Goal: Find specific page/section: Find specific page/section

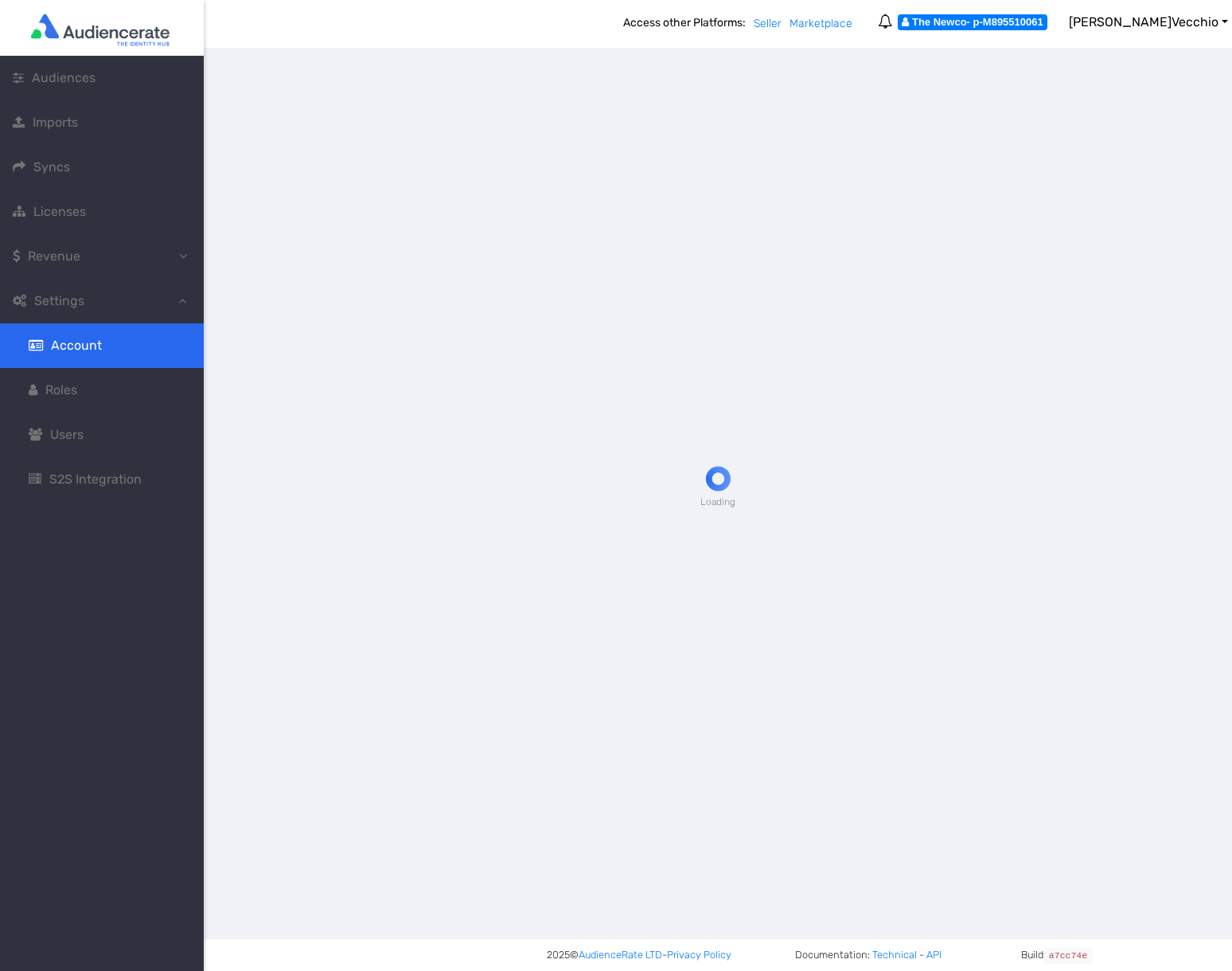
click at [1130, 23] on div at bounding box center [718, 485] width 1028 height 971
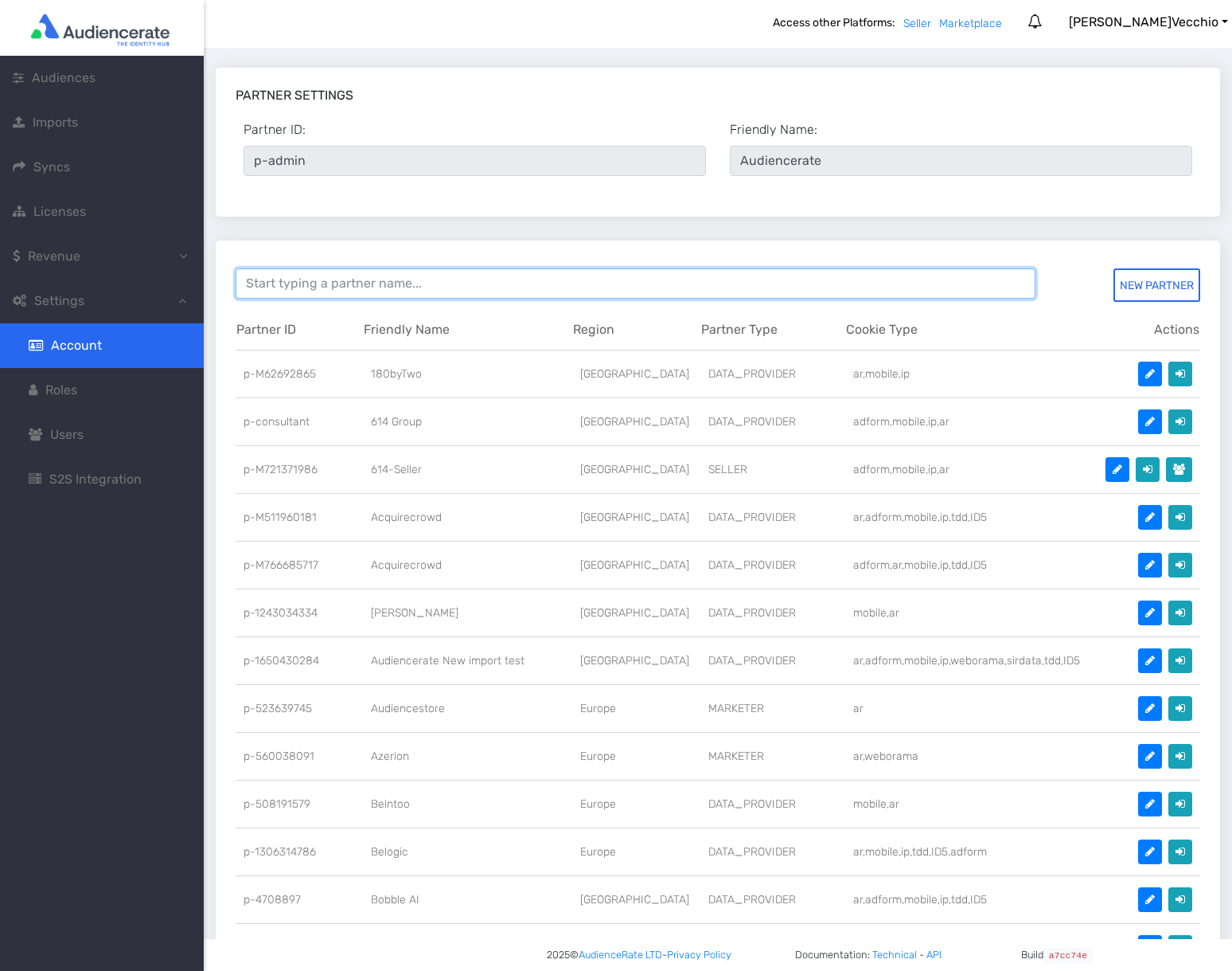
click at [307, 280] on input at bounding box center [635, 283] width 800 height 31
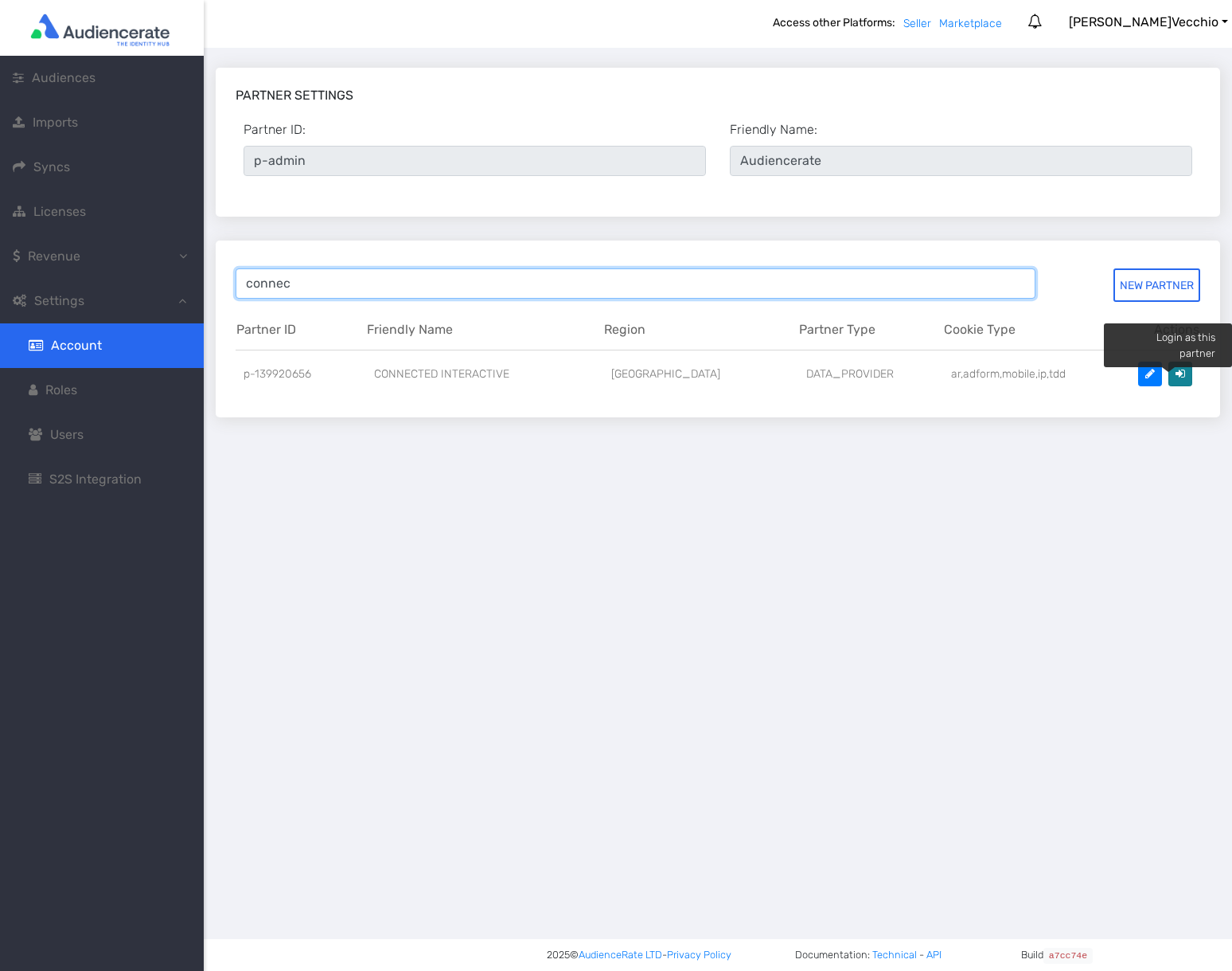
type input "connec"
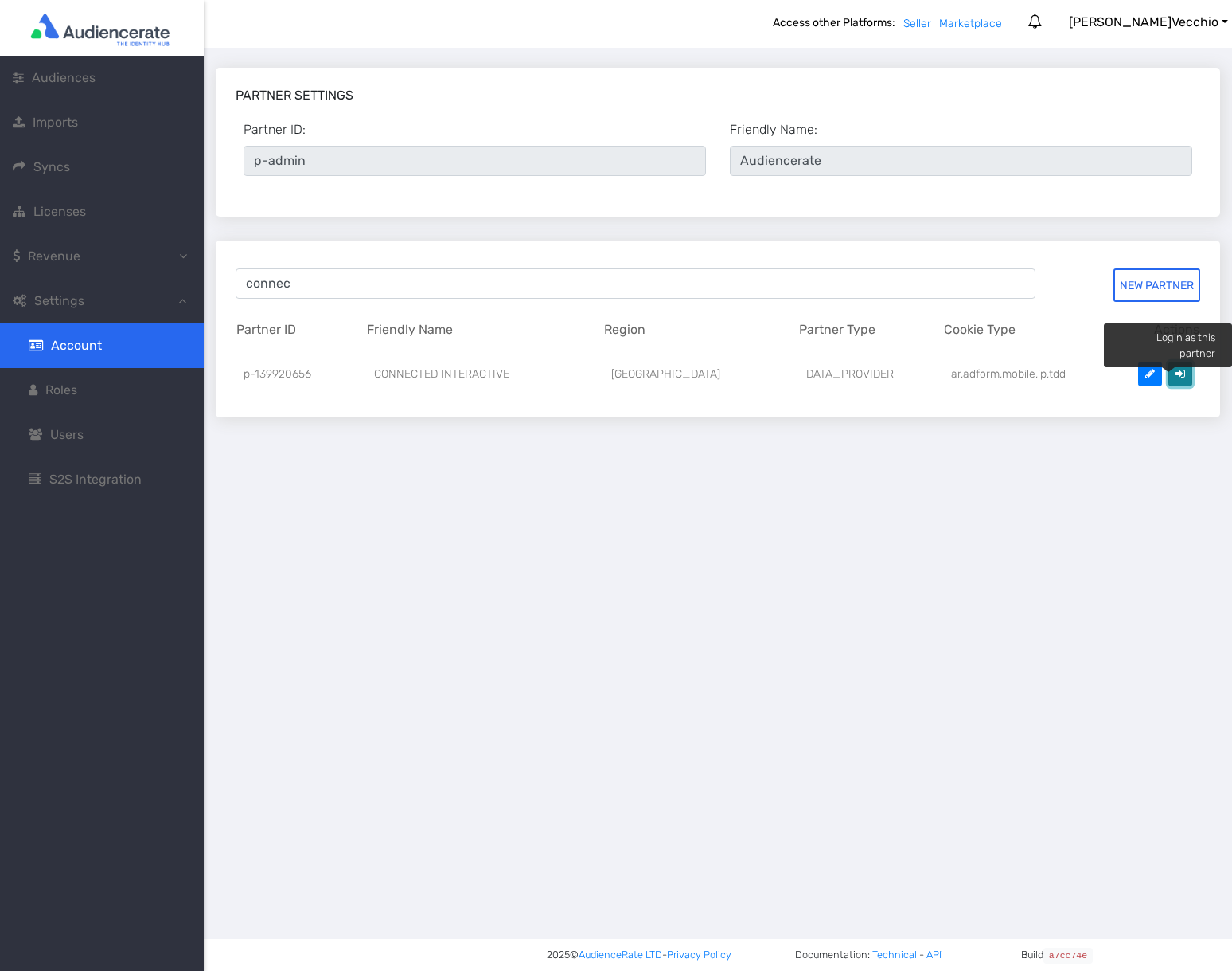
click at [1173, 381] on button at bounding box center [1180, 374] width 24 height 25
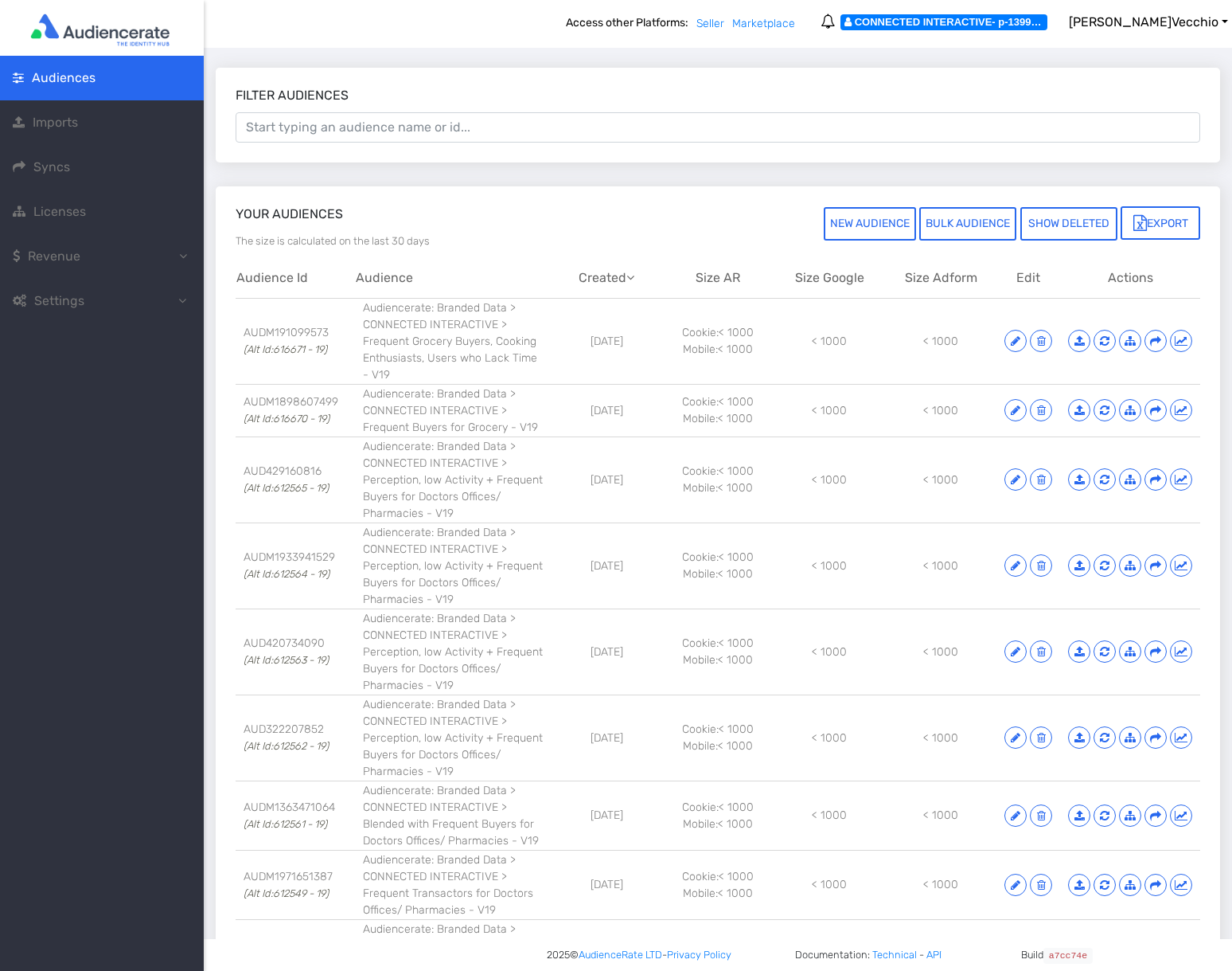
click at [835, 28] on icon at bounding box center [827, 20] width 14 height 14
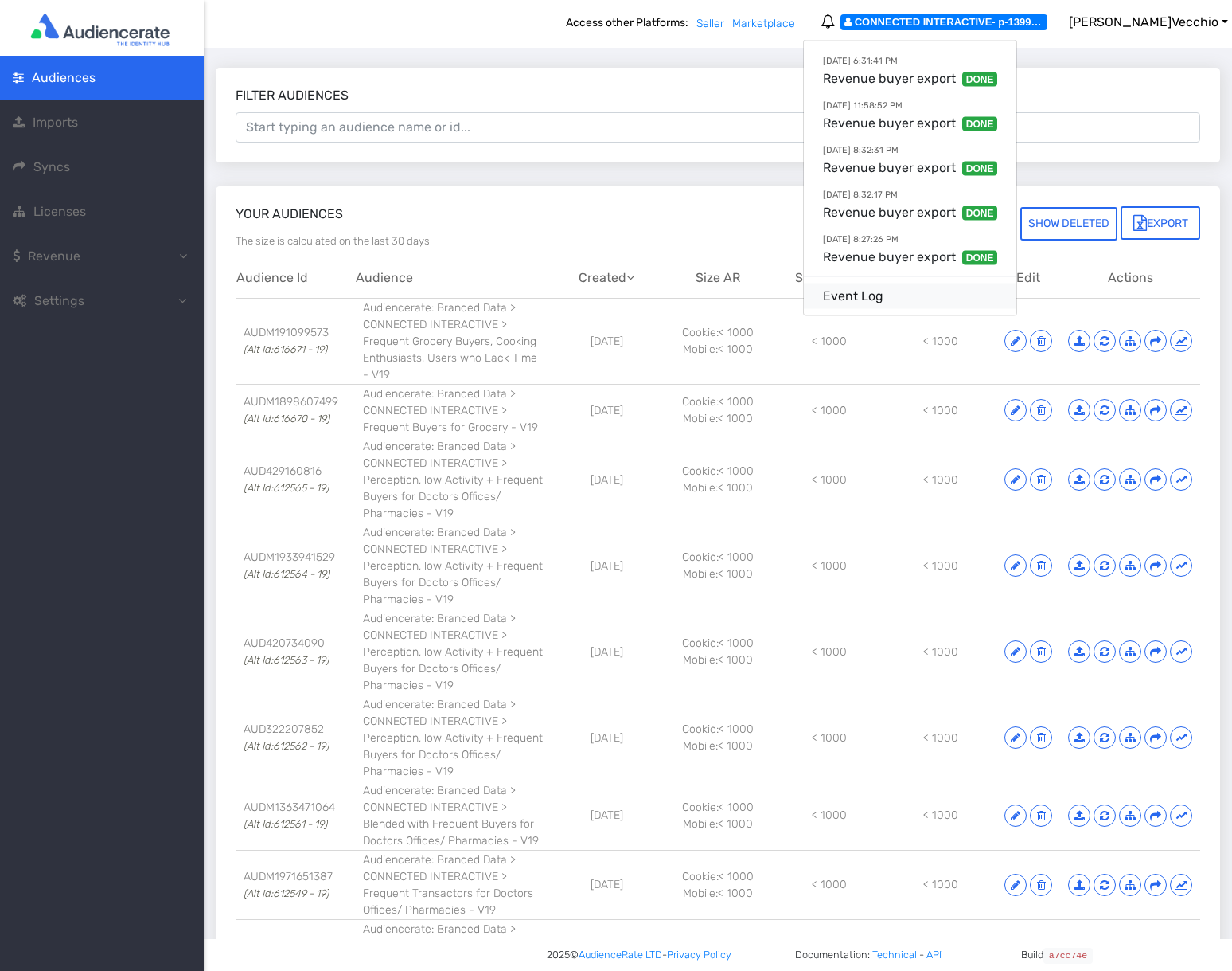
click at [904, 301] on link "Event Log" at bounding box center [909, 296] width 212 height 25
